Goal: Check status: Check status

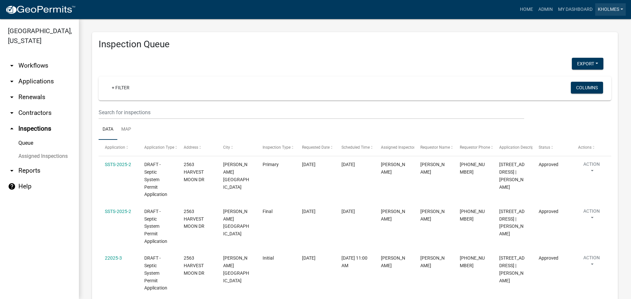
click at [604, 11] on link "Kholmes" at bounding box center [610, 9] width 31 height 12
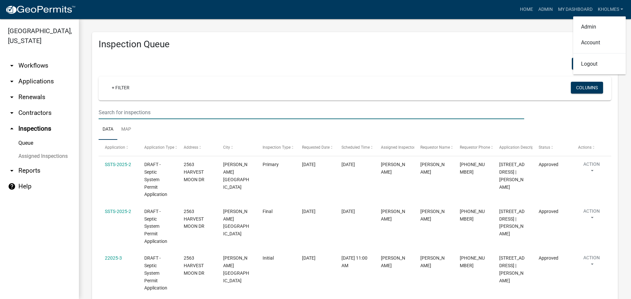
click at [151, 114] on input "text" at bounding box center [312, 112] width 426 height 13
type input "[PHONE_NUMBER]"
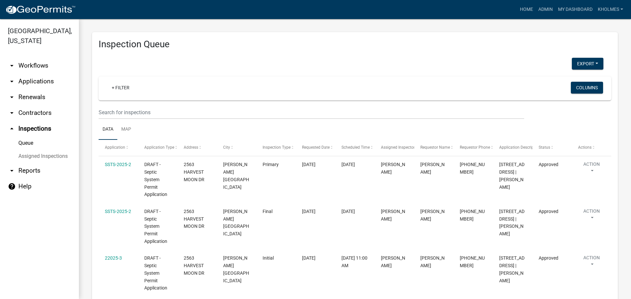
click at [33, 169] on link "arrow_drop_down Reports" at bounding box center [39, 171] width 79 height 16
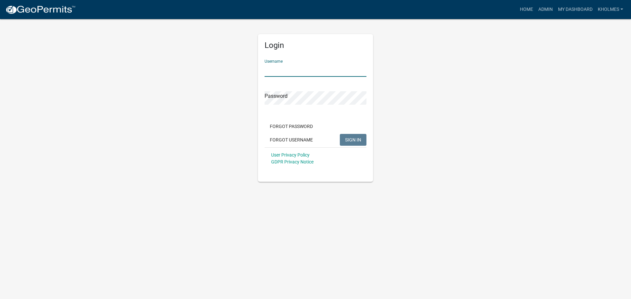
click at [303, 67] on input "Username" at bounding box center [316, 69] width 102 height 13
type input "Kholmes"
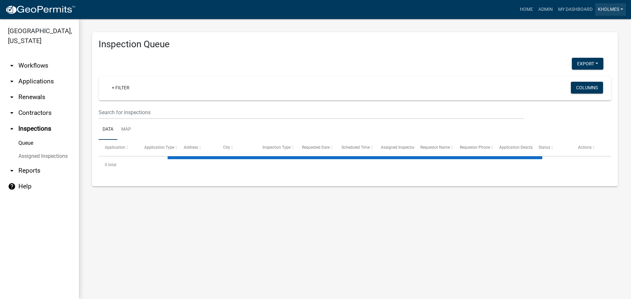
click at [612, 10] on link "Kholmes" at bounding box center [610, 9] width 31 height 12
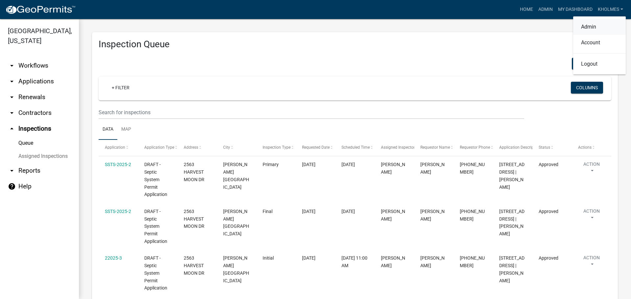
click at [588, 29] on link "Admin" at bounding box center [599, 27] width 53 height 16
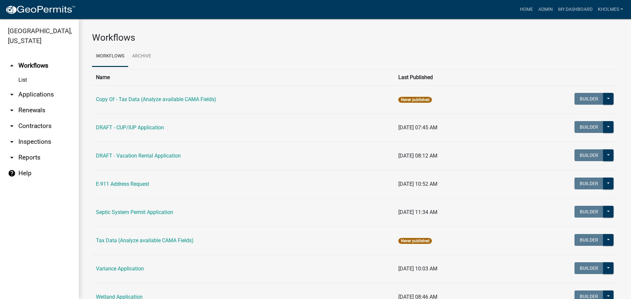
click at [45, 80] on link "List" at bounding box center [39, 80] width 79 height 13
click at [18, 78] on link "List" at bounding box center [39, 80] width 79 height 13
click at [20, 79] on link "List" at bounding box center [39, 80] width 79 height 13
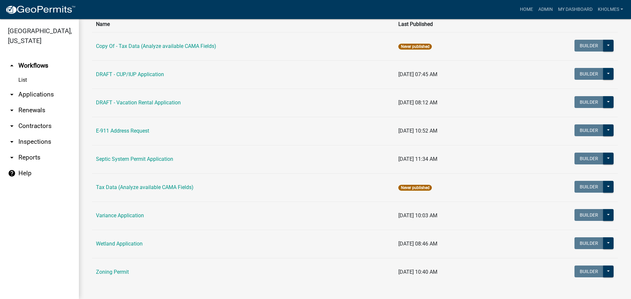
scroll to position [59, 0]
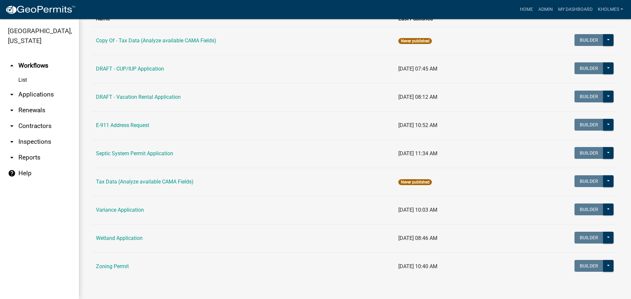
click at [116, 262] on td "Zoning Permit" at bounding box center [243, 267] width 302 height 28
click at [606, 265] on button at bounding box center [608, 266] width 11 height 12
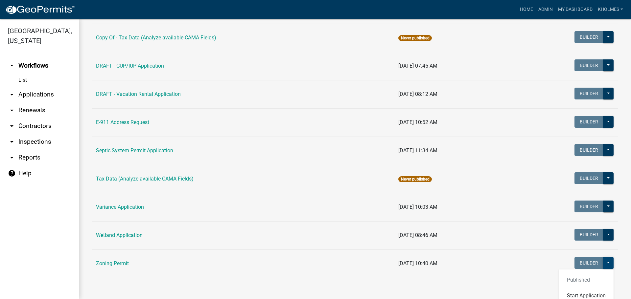
scroll to position [69, 0]
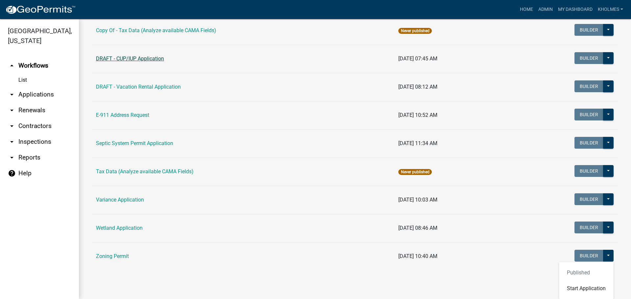
click at [130, 58] on link "DRAFT - CUP/IUP Application" at bounding box center [130, 59] width 68 height 6
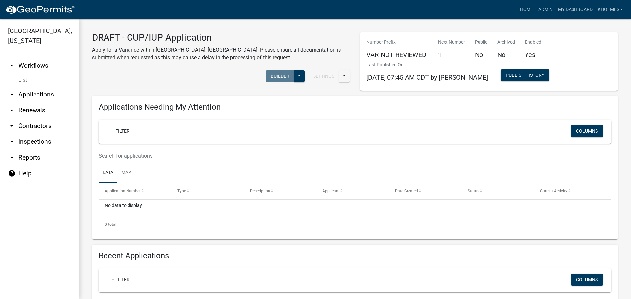
click at [34, 111] on link "arrow_drop_down Renewals" at bounding box center [39, 111] width 79 height 16
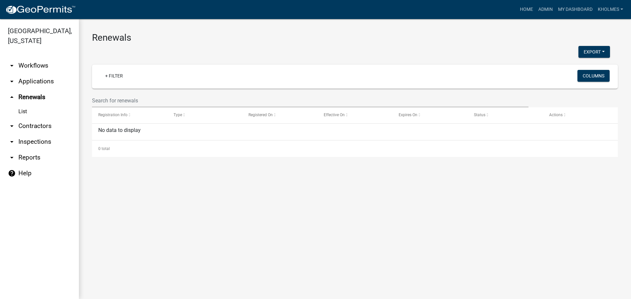
click at [34, 79] on link "arrow_drop_down Applications" at bounding box center [39, 82] width 79 height 16
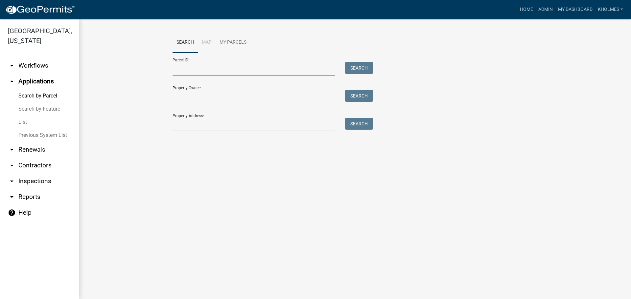
click at [203, 70] on input "Parcel ID:" at bounding box center [254, 68] width 163 height 13
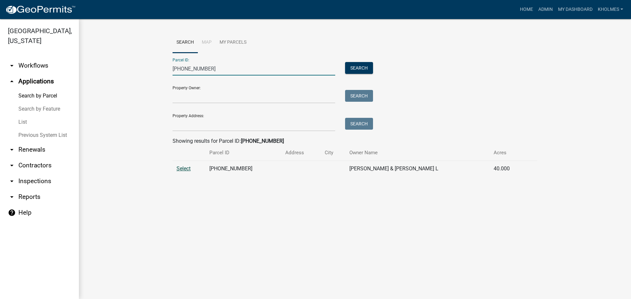
type input "[PHONE_NUMBER]"
click at [182, 166] on span "Select" at bounding box center [183, 169] width 14 height 6
